Goal: Navigation & Orientation: Find specific page/section

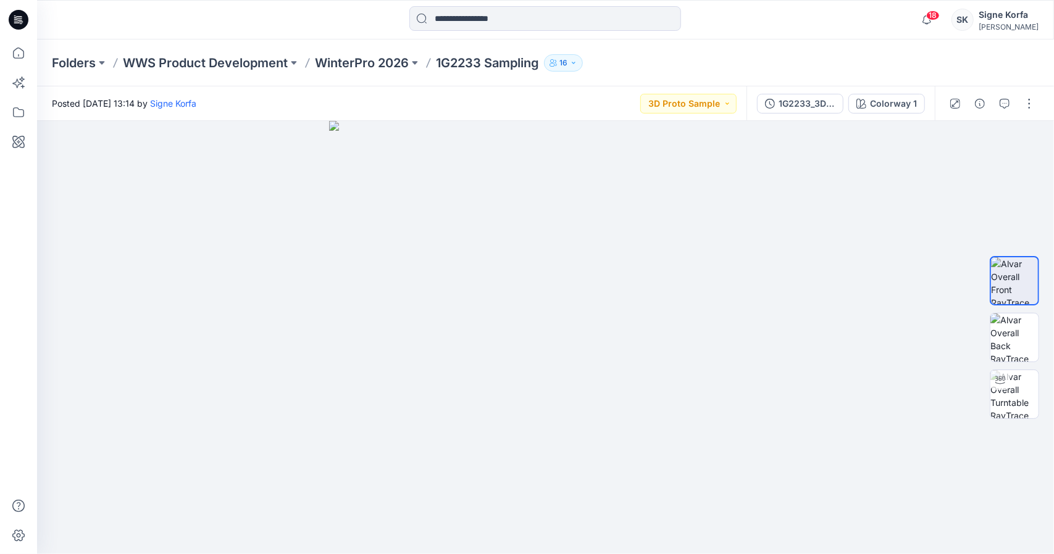
click at [381, 66] on p "WinterPro 2026" at bounding box center [362, 62] width 94 height 17
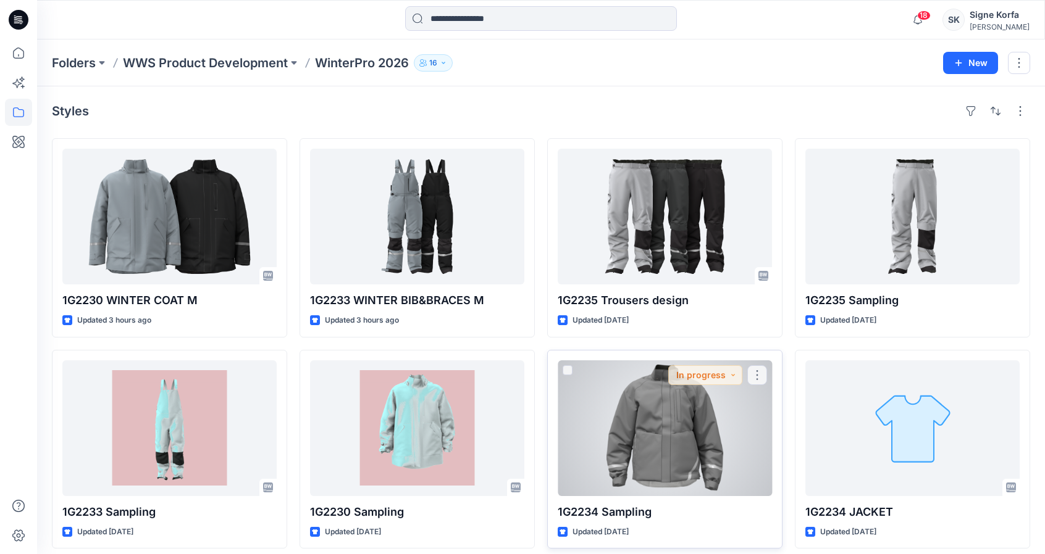
click at [680, 415] on div at bounding box center [664, 429] width 214 height 136
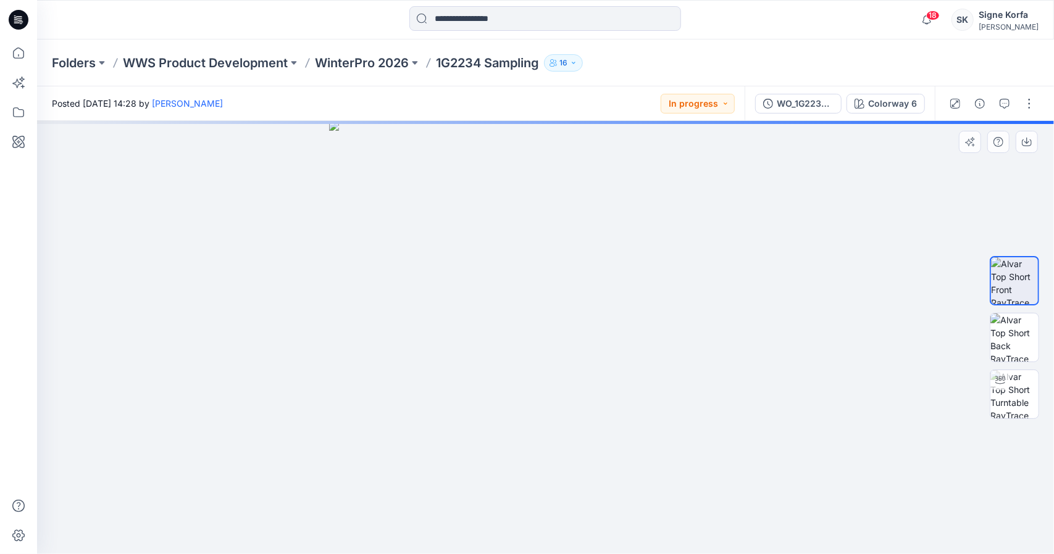
click at [515, 428] on img at bounding box center [545, 337] width 433 height 433
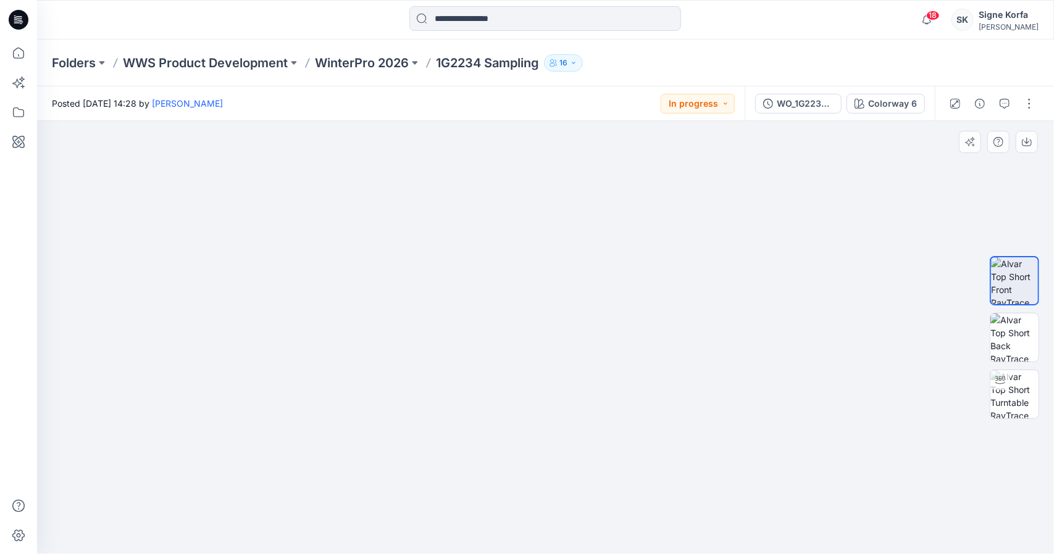
drag, startPoint x: 579, startPoint y: 392, endPoint x: 571, endPoint y: 296, distance: 96.6
click at [583, 228] on img at bounding box center [545, 247] width 615 height 615
click at [457, 449] on img at bounding box center [545, 247] width 615 height 614
drag, startPoint x: 444, startPoint y: 446, endPoint x: 490, endPoint y: 446, distance: 45.7
click at [490, 446] on img at bounding box center [545, 247] width 615 height 615
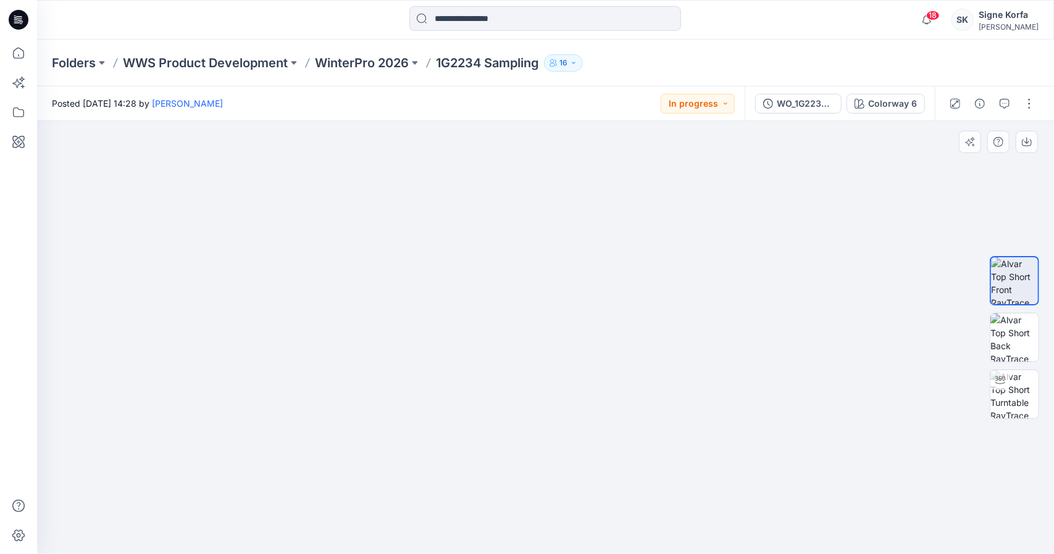
drag, startPoint x: 824, startPoint y: 425, endPoint x: 799, endPoint y: 330, distance: 98.2
click at [822, 321] on div at bounding box center [545, 337] width 1017 height 433
drag, startPoint x: 614, startPoint y: 356, endPoint x: 618, endPoint y: 336, distance: 20.1
click at [618, 336] on img at bounding box center [545, 292] width 524 height 524
drag, startPoint x: 544, startPoint y: 496, endPoint x: 544, endPoint y: 486, distance: 9.3
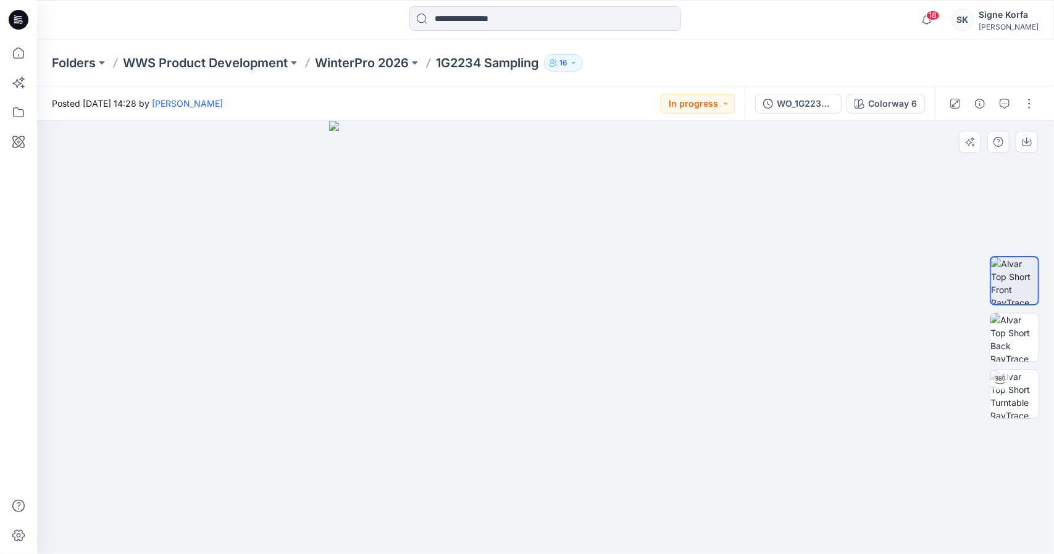
click at [544, 486] on img at bounding box center [545, 337] width 433 height 433
click at [1004, 397] on img at bounding box center [1014, 394] width 48 height 48
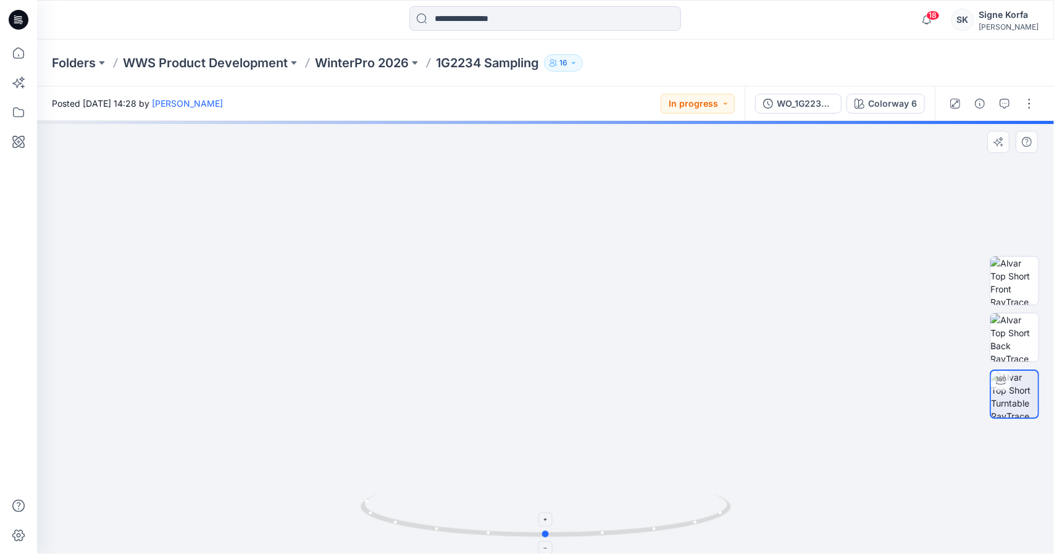
click at [609, 537] on icon at bounding box center [547, 517] width 373 height 46
click at [601, 538] on icon at bounding box center [547, 517] width 373 height 46
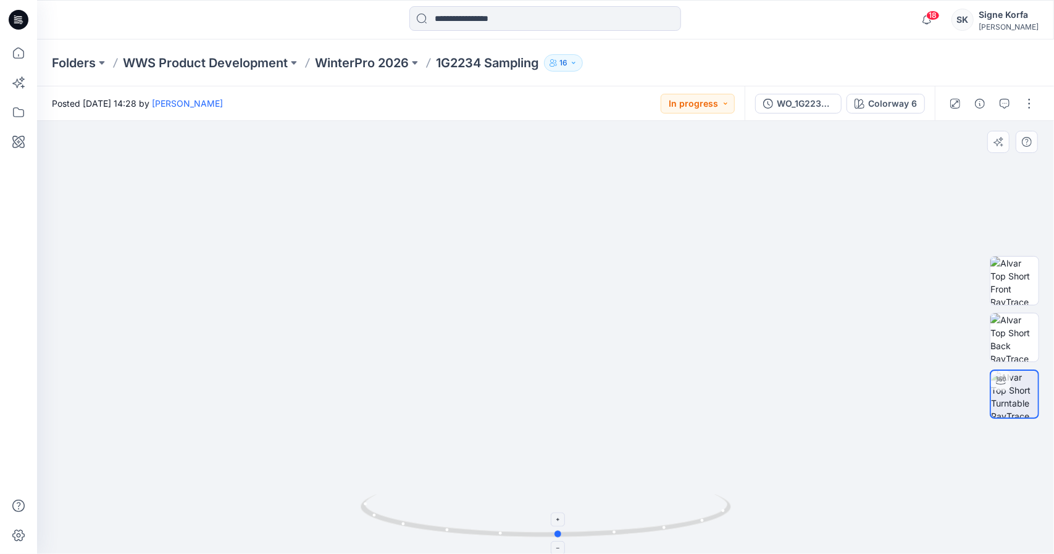
drag, startPoint x: 549, startPoint y: 536, endPoint x: 556, endPoint y: 528, distance: 11.0
click at [561, 532] on icon at bounding box center [547, 517] width 373 height 46
drag, startPoint x: 628, startPoint y: 406, endPoint x: 599, endPoint y: 383, distance: 36.9
click at [599, 380] on img at bounding box center [546, 309] width 496 height 491
drag, startPoint x: 573, startPoint y: 542, endPoint x: 594, endPoint y: 515, distance: 33.8
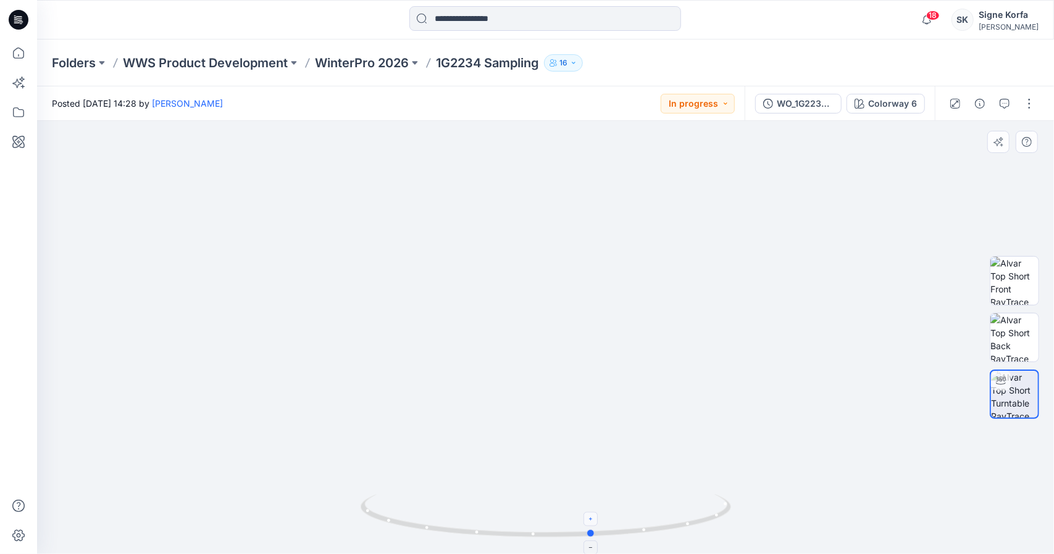
click at [595, 518] on icon at bounding box center [547, 517] width 373 height 46
drag, startPoint x: 652, startPoint y: 484, endPoint x: 631, endPoint y: 464, distance: 29.2
click at [623, 444] on img at bounding box center [546, 306] width 496 height 496
drag, startPoint x: 623, startPoint y: 534, endPoint x: 635, endPoint y: 536, distance: 11.9
click at [635, 536] on icon at bounding box center [547, 517] width 373 height 46
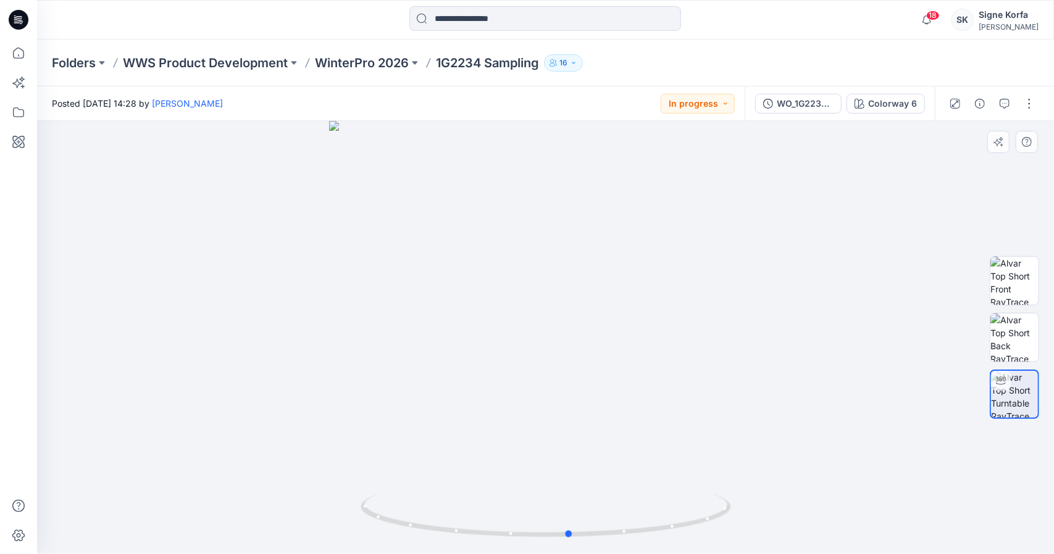
drag, startPoint x: 672, startPoint y: 240, endPoint x: 637, endPoint y: 251, distance: 36.1
click at [637, 251] on div at bounding box center [545, 337] width 1017 height 433
